Goal: Find specific page/section: Find specific page/section

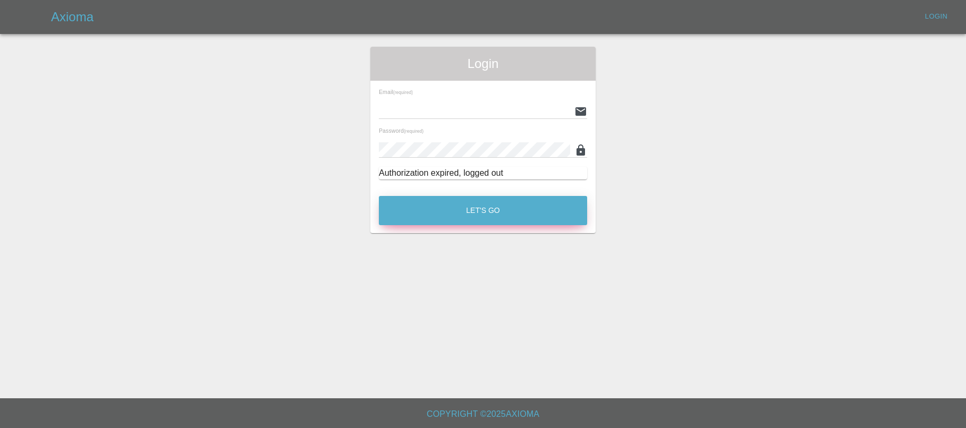
type input "[EMAIL_ADDRESS][PERSON_NAME][DOMAIN_NAME]"
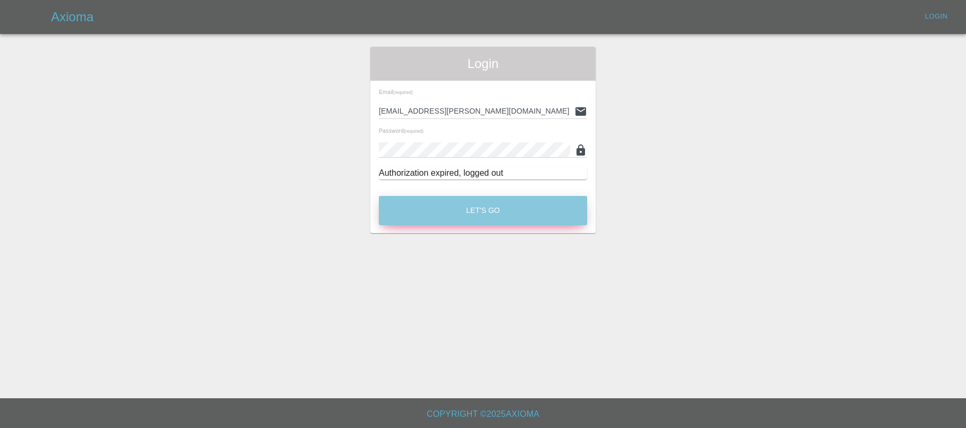
click at [475, 220] on button "Let's Go" at bounding box center [483, 210] width 208 height 29
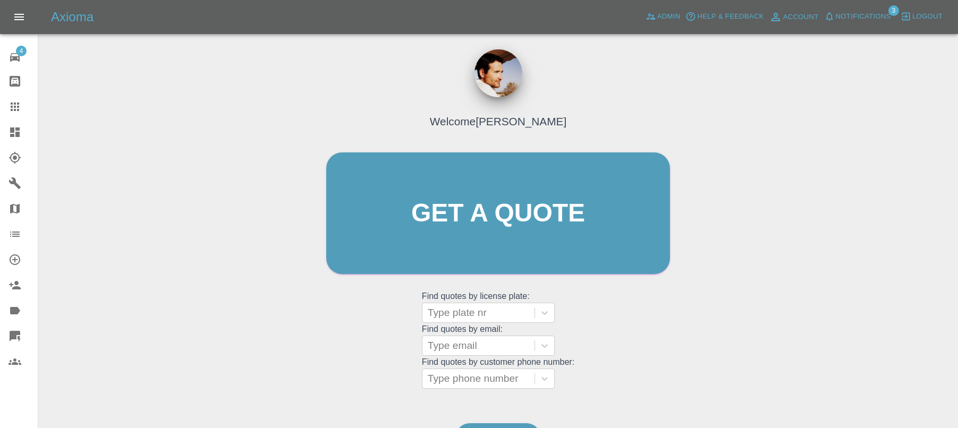
click at [16, 331] on icon at bounding box center [15, 336] width 11 height 11
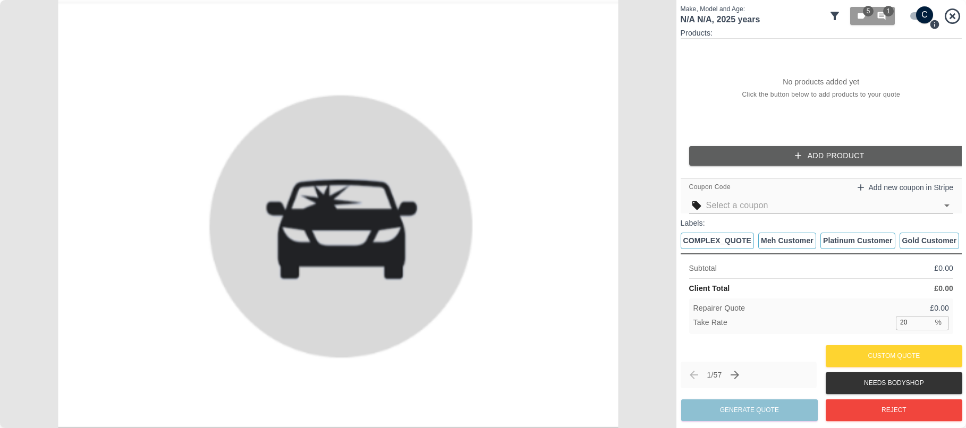
click at [953, 14] on icon at bounding box center [951, 15] width 15 height 15
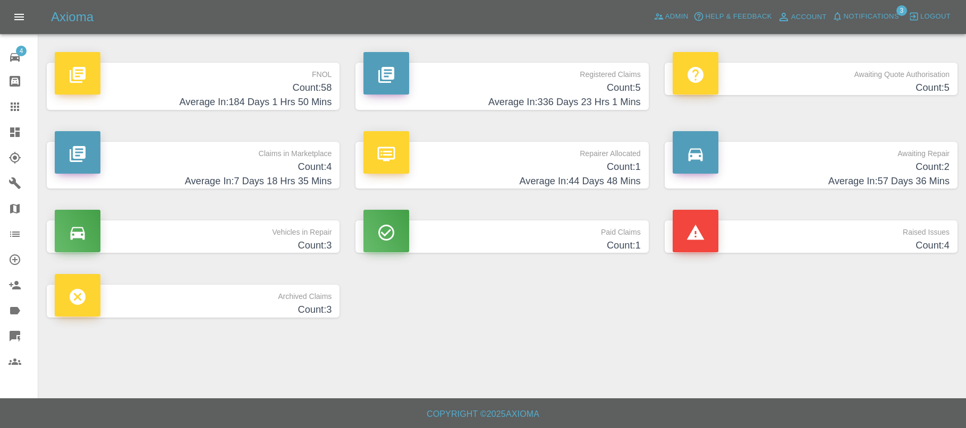
click at [320, 90] on h4 "Count: 58" at bounding box center [193, 88] width 277 height 14
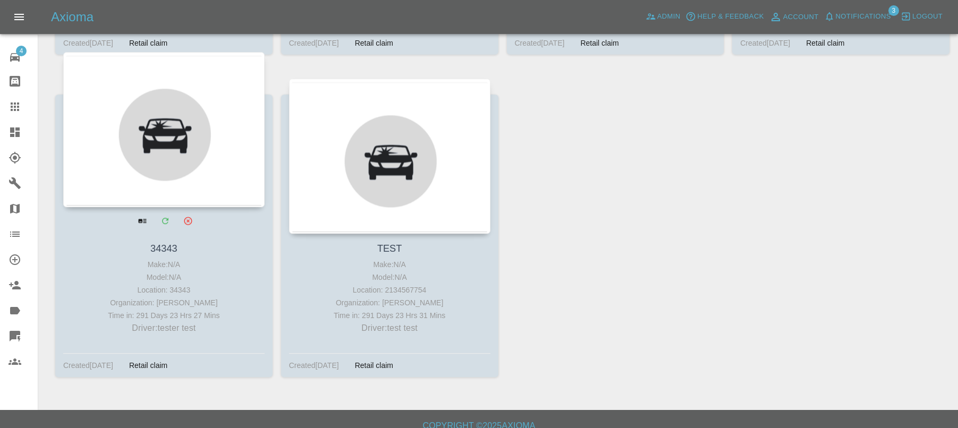
scroll to position [4694, 0]
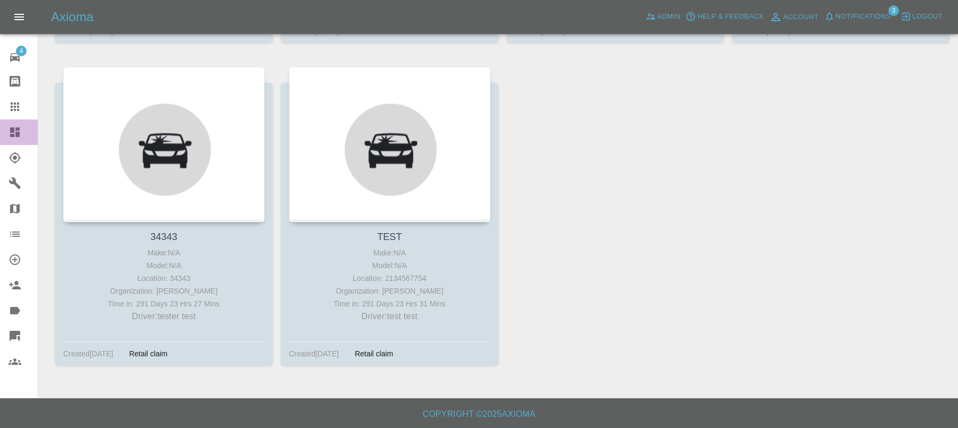
click at [20, 135] on icon at bounding box center [14, 132] width 13 height 13
